Goal: Transaction & Acquisition: Book appointment/travel/reservation

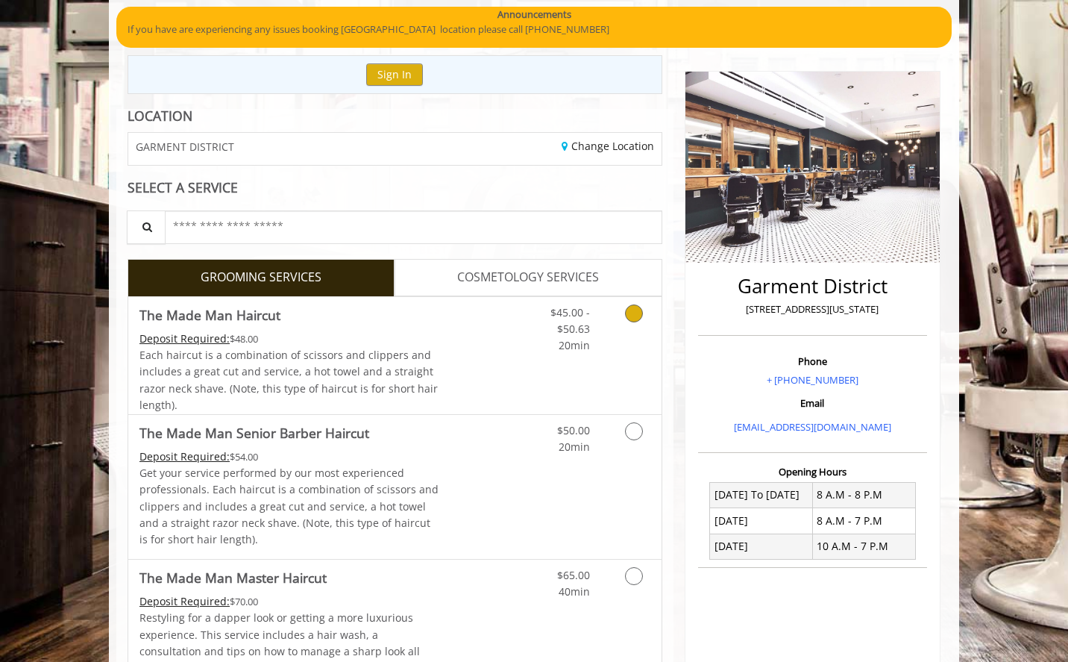
scroll to position [149, 0]
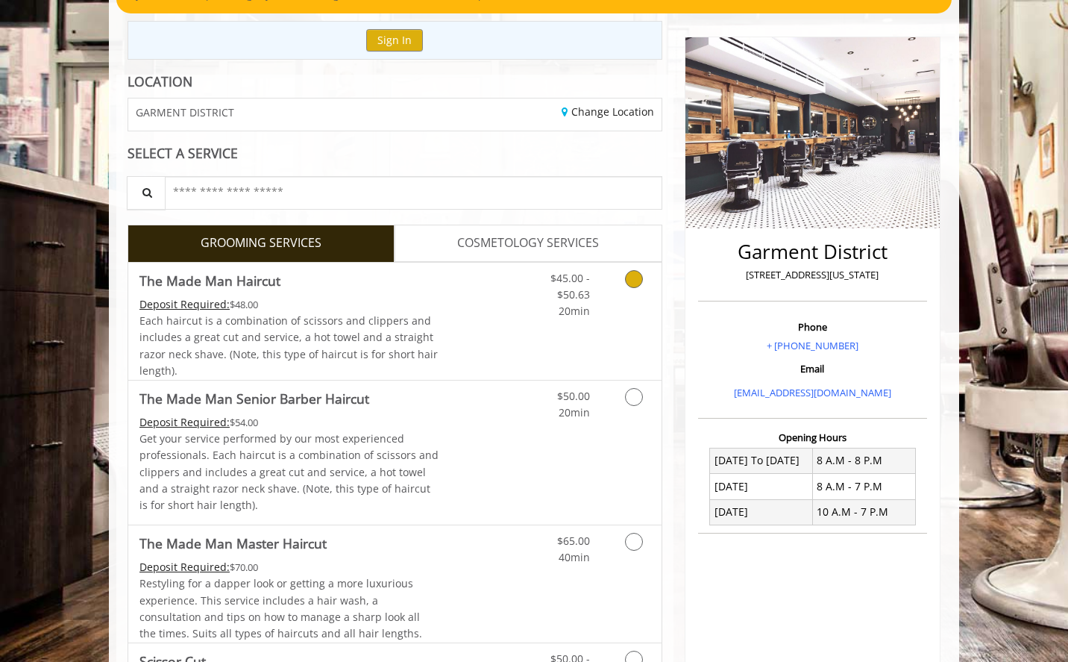
click at [630, 269] on link "Grooming services" at bounding box center [632, 291] width 38 height 57
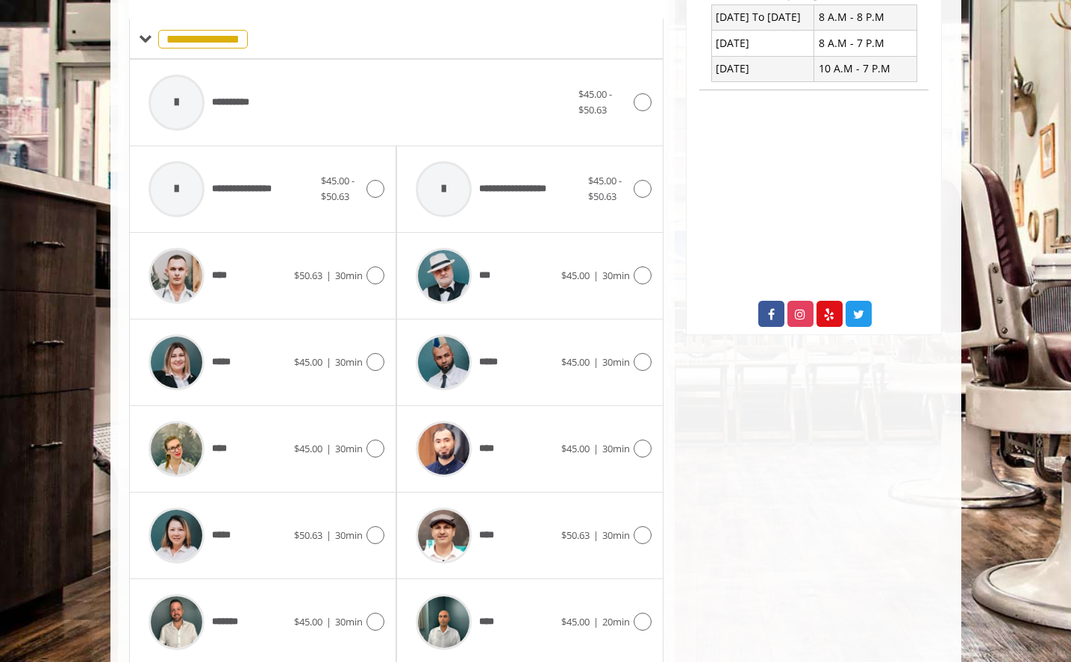
scroll to position [648, 0]
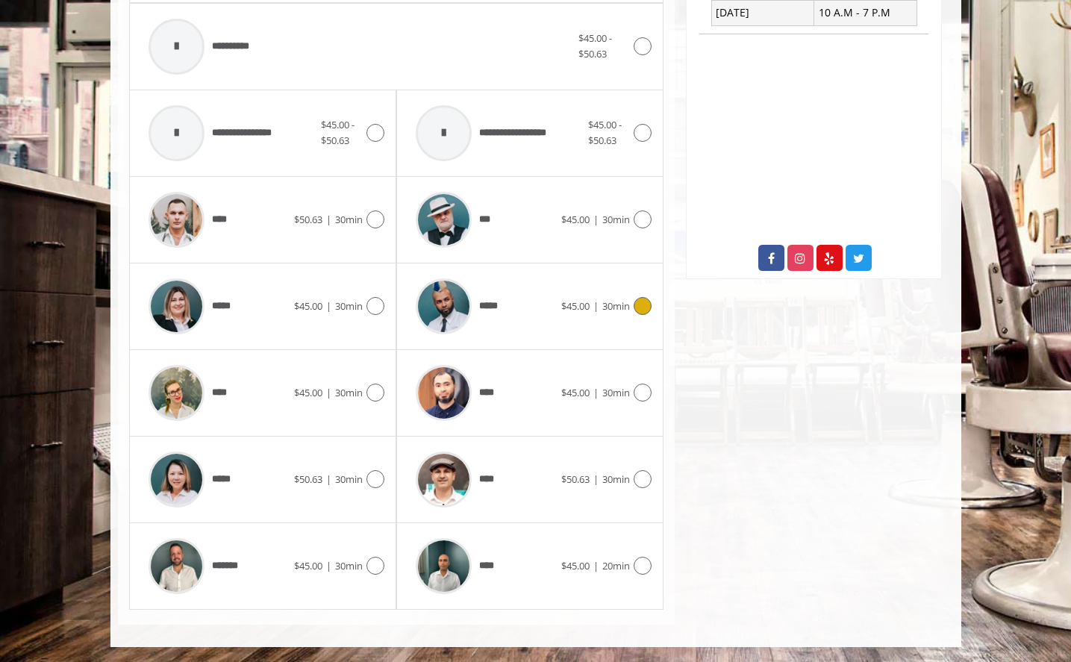
click at [646, 301] on icon at bounding box center [642, 306] width 18 height 18
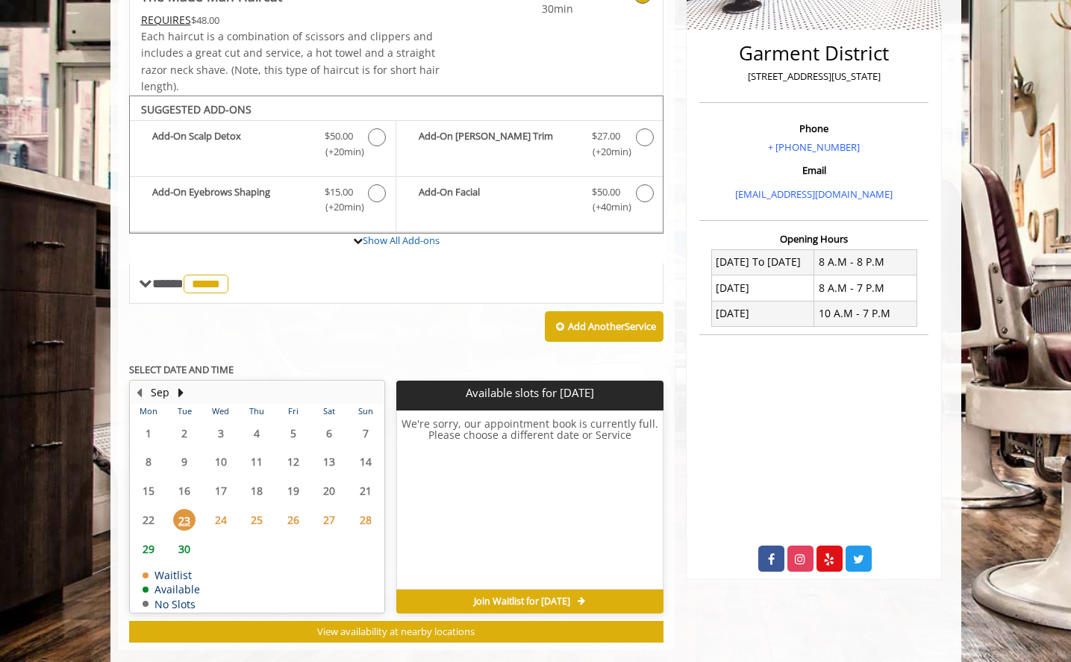
scroll to position [373, 0]
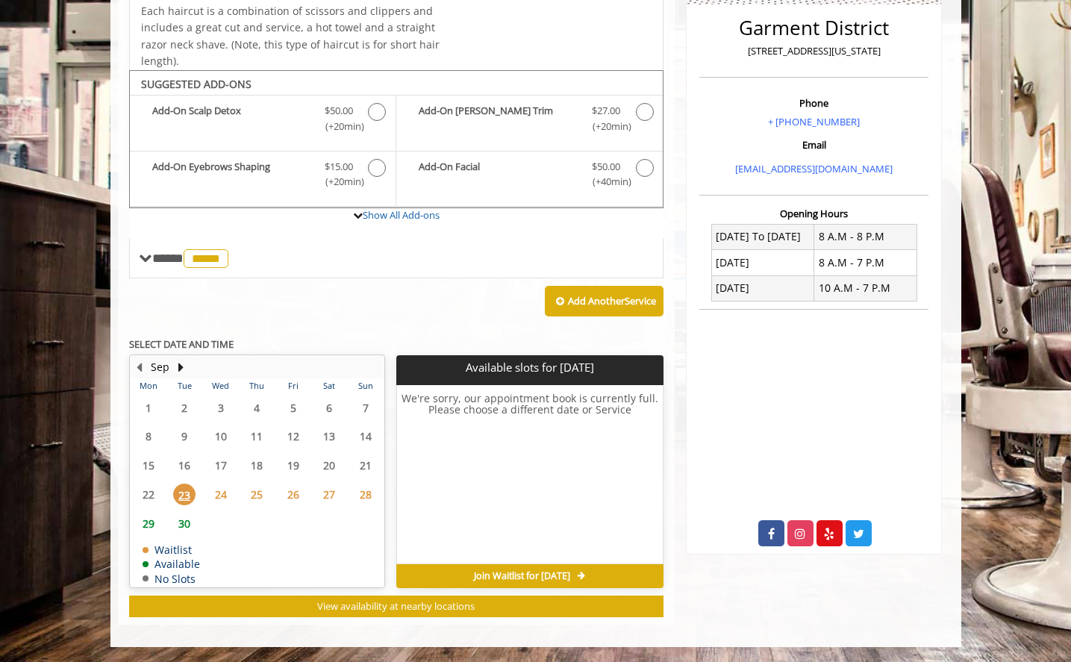
click at [211, 486] on span "24" at bounding box center [221, 495] width 22 height 22
click at [250, 490] on span "25" at bounding box center [256, 495] width 22 height 22
click at [145, 519] on span "29" at bounding box center [148, 524] width 22 height 22
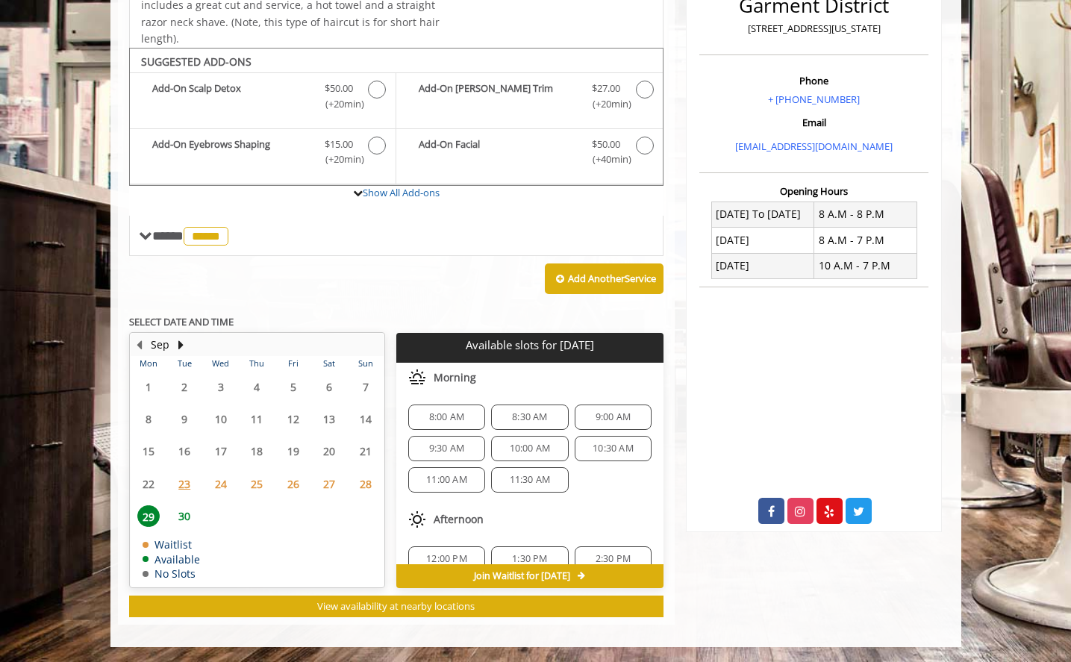
click at [178, 523] on span "30" at bounding box center [184, 516] width 22 height 22
click at [190, 481] on span "23" at bounding box center [184, 484] width 22 height 22
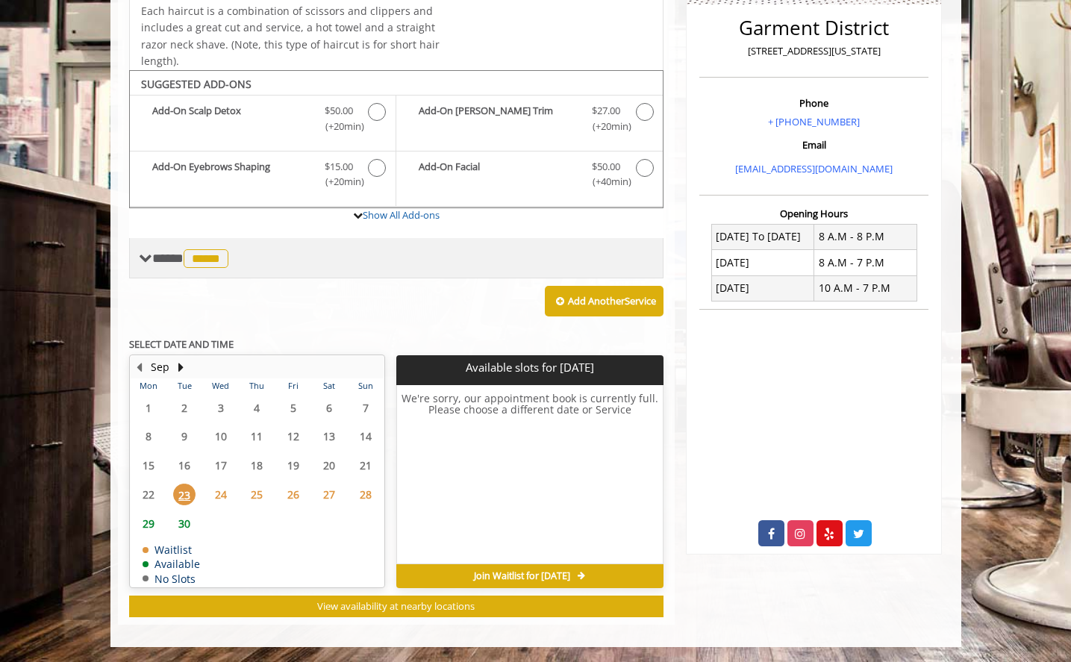
click at [160, 256] on span "**** ***** ********" at bounding box center [192, 257] width 80 height 13
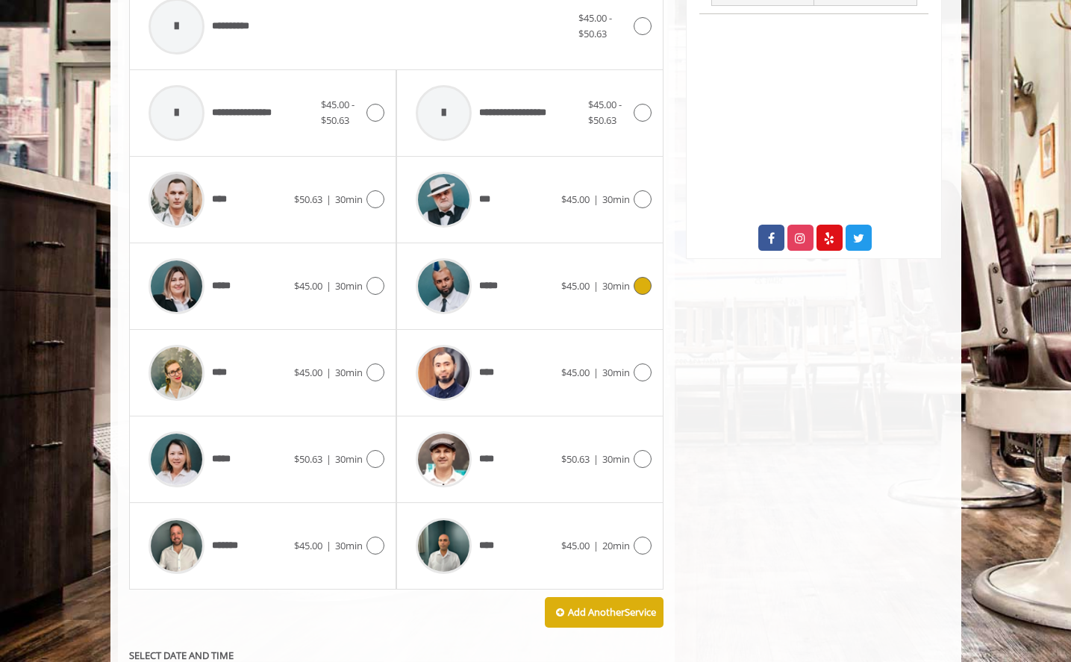
scroll to position [672, 0]
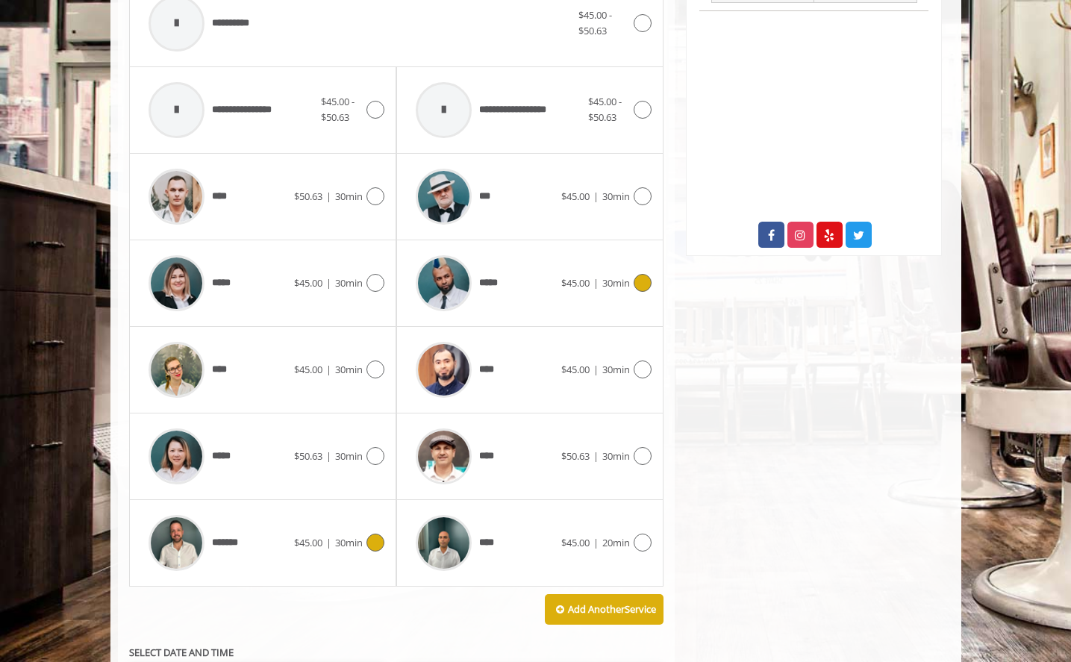
click at [380, 545] on icon at bounding box center [375, 542] width 18 height 18
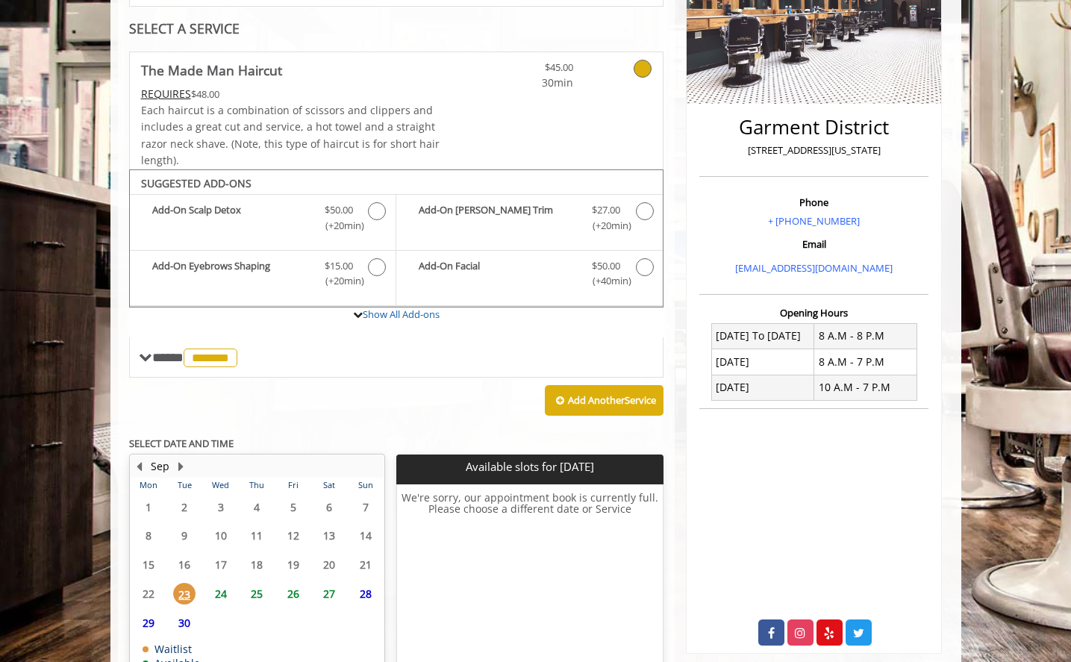
scroll to position [373, 0]
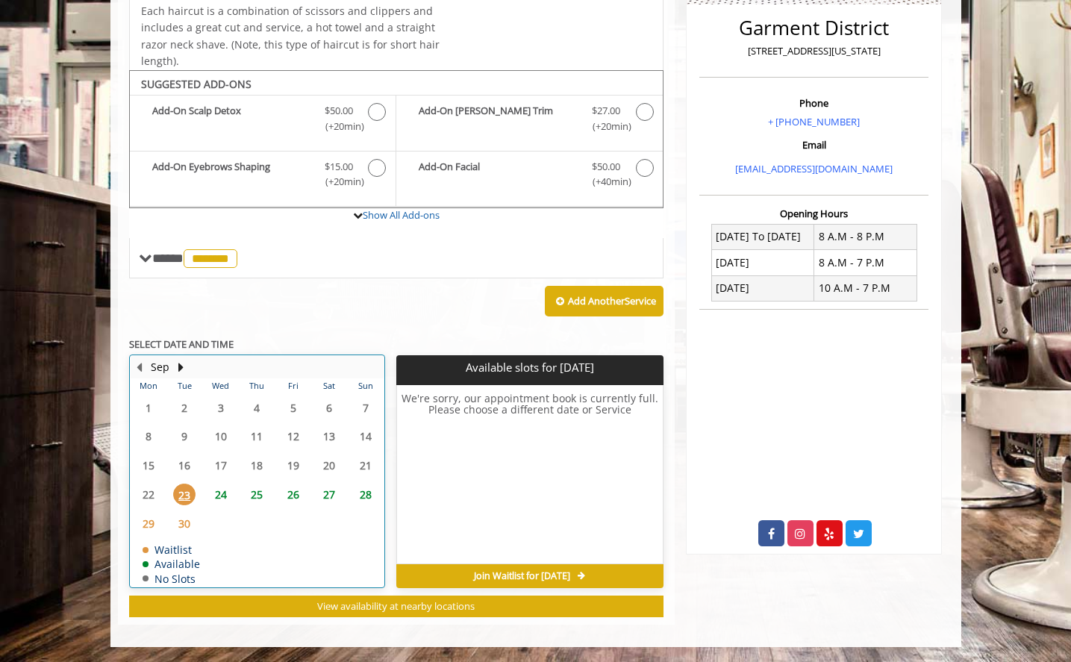
click at [268, 530] on table "Mon Tue Wed Thu Fri Sat Sun 1 2 3 4 5 6 7 8 9 10 11 12 13 14 15 16 17 18 19 20 …" at bounding box center [257, 482] width 253 height 208
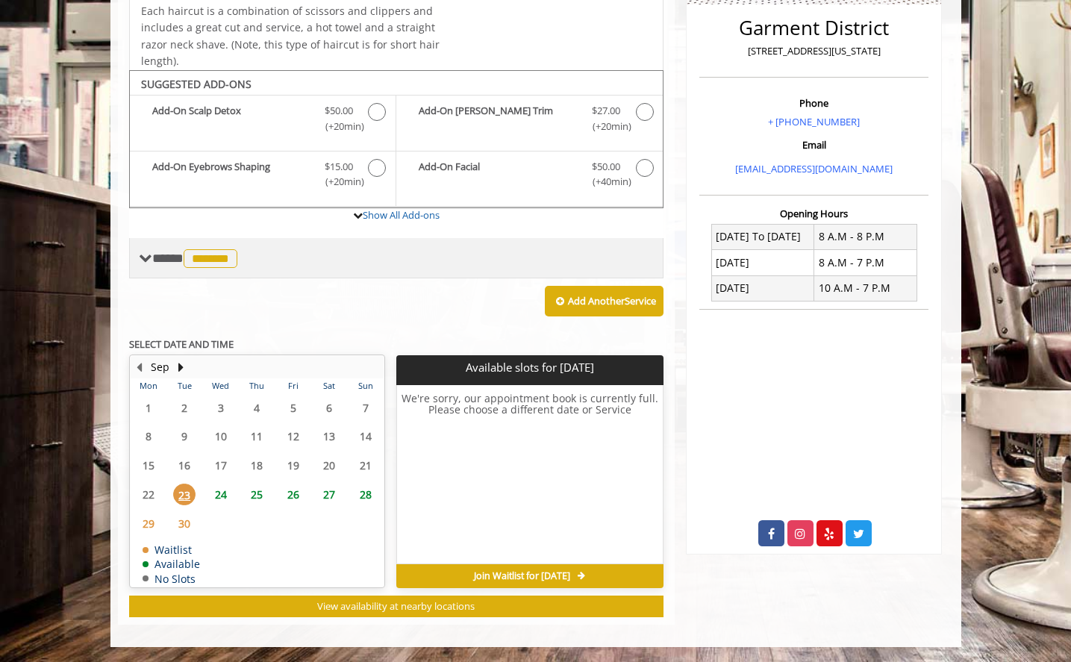
click at [140, 251] on span at bounding box center [145, 257] width 13 height 13
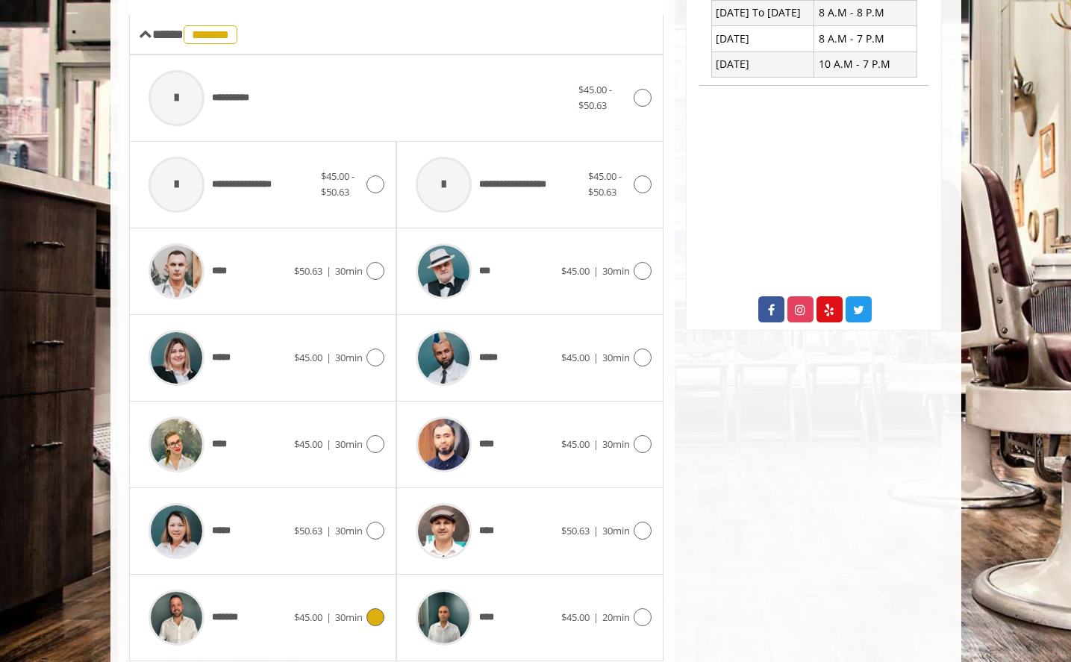
scroll to position [672, 0]
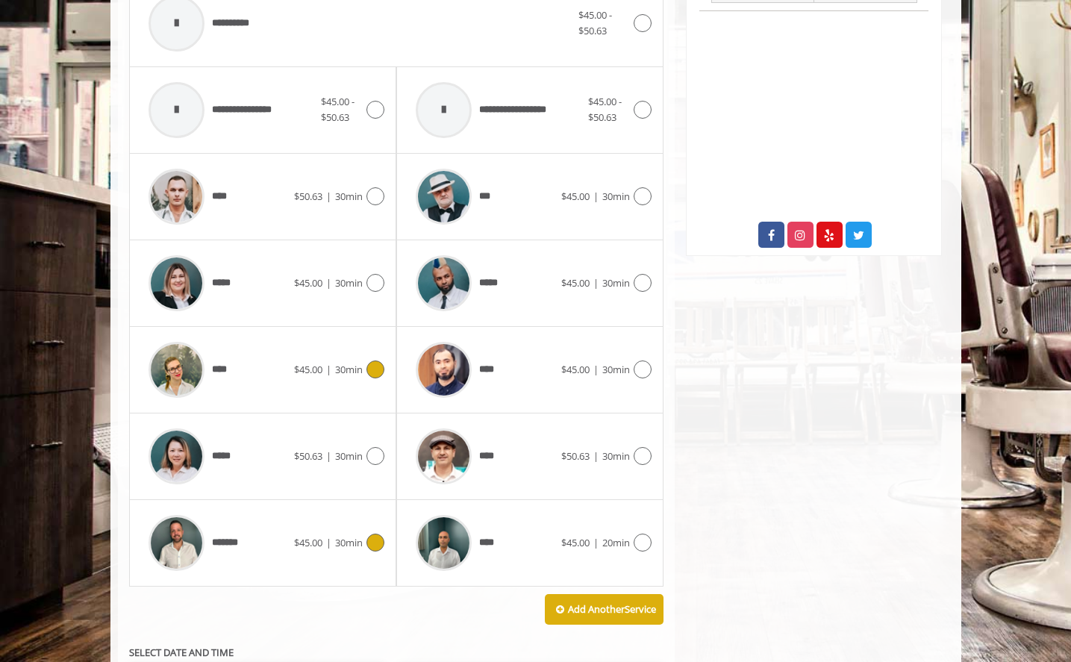
click at [381, 375] on icon at bounding box center [375, 369] width 18 height 18
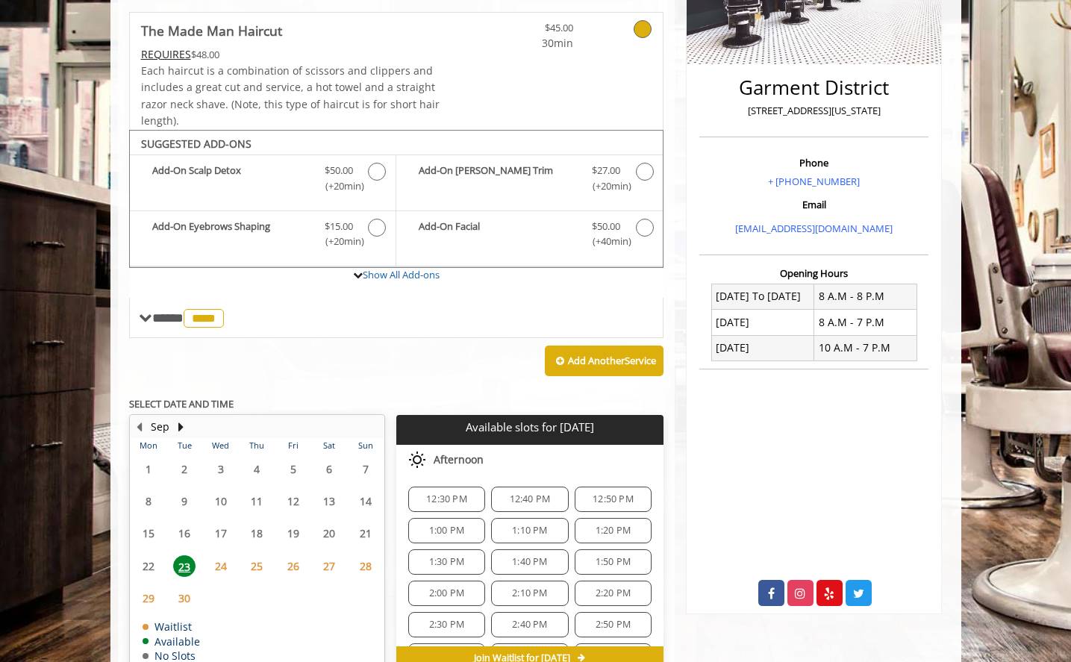
scroll to position [321, 0]
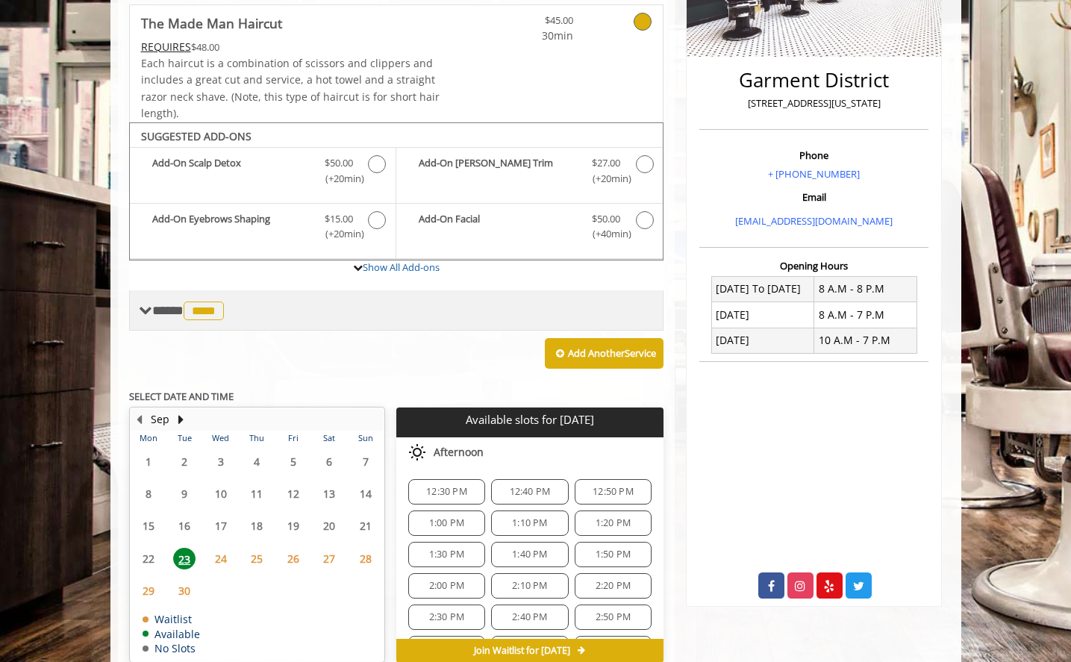
click at [157, 316] on span "**** **** ********" at bounding box center [189, 310] width 75 height 13
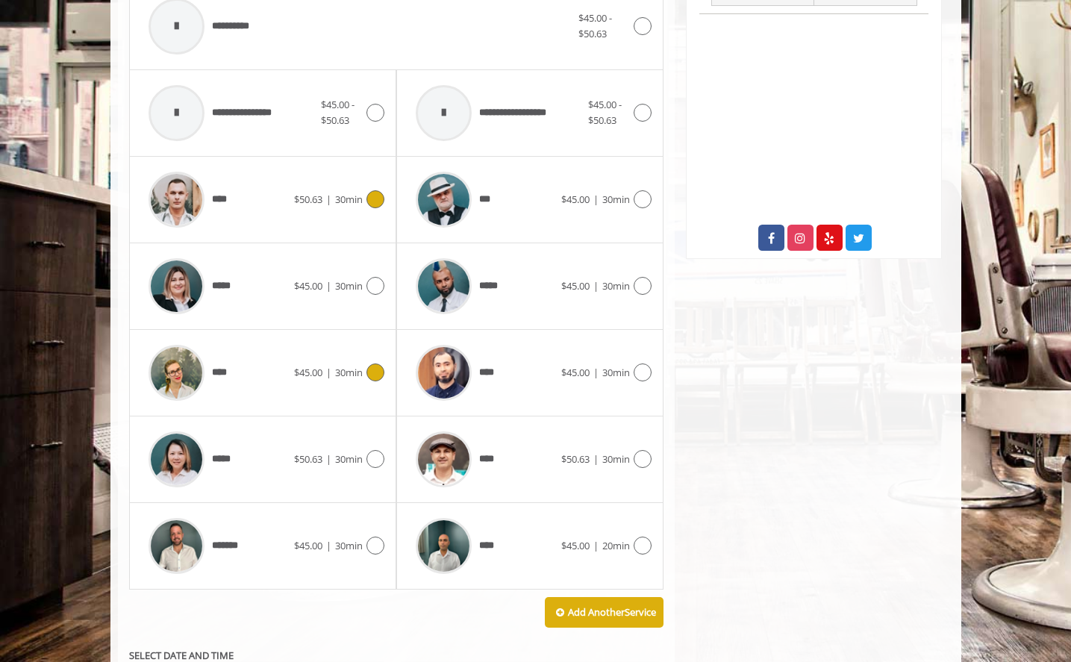
scroll to position [694, 0]
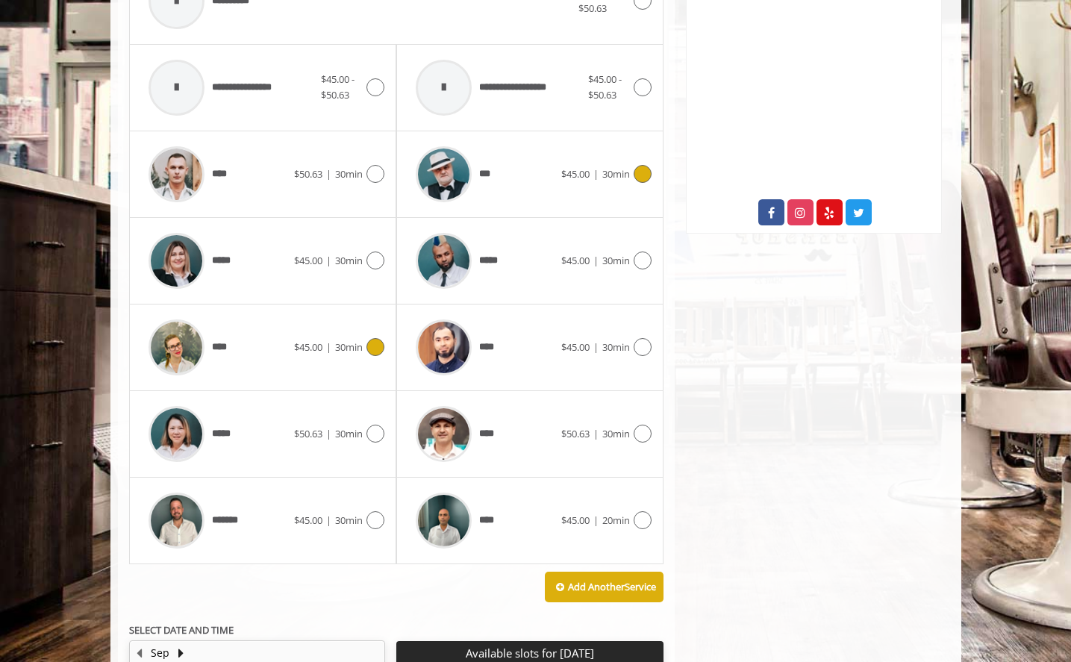
click at [645, 178] on icon at bounding box center [642, 174] width 18 height 18
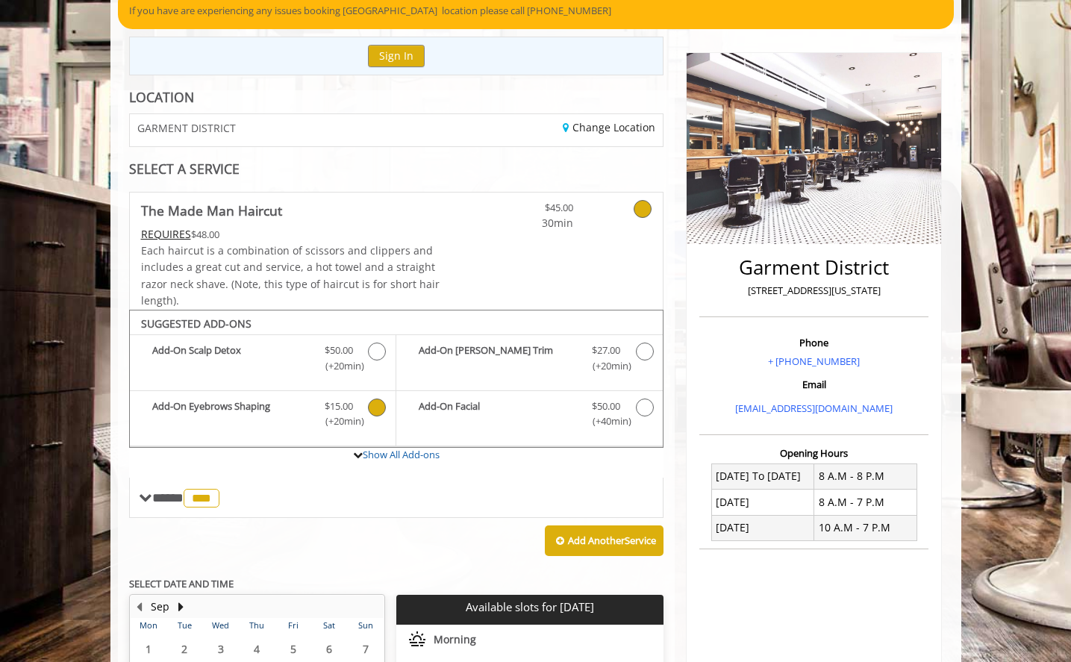
scroll to position [373, 0]
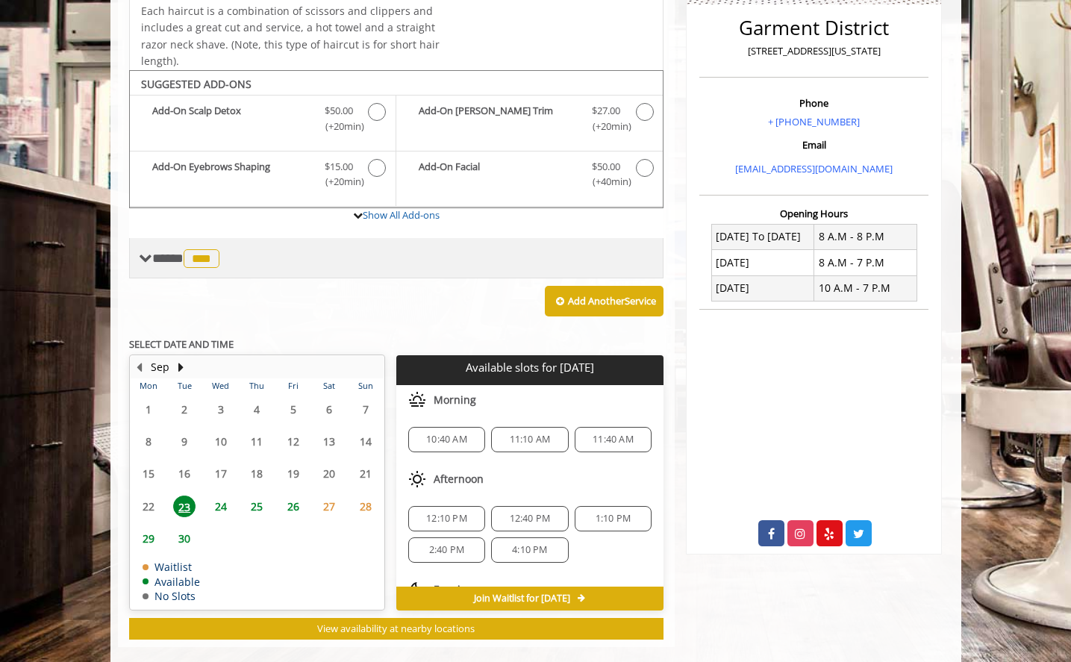
click at [207, 254] on span "***" at bounding box center [202, 258] width 36 height 19
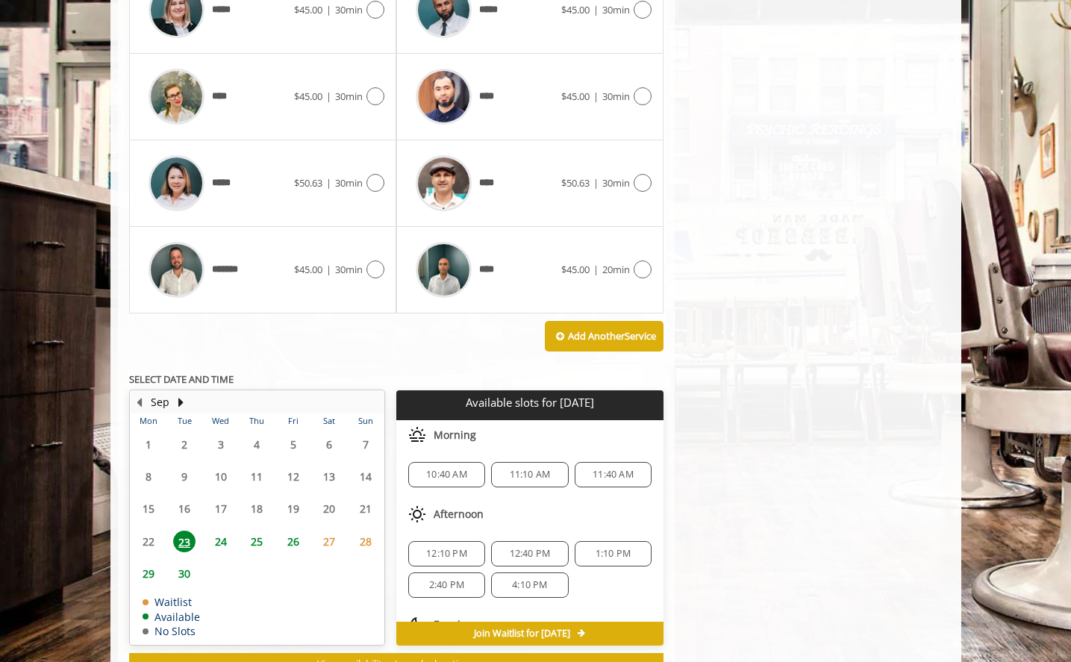
scroll to position [1002, 0]
